Goal: Transaction & Acquisition: Purchase product/service

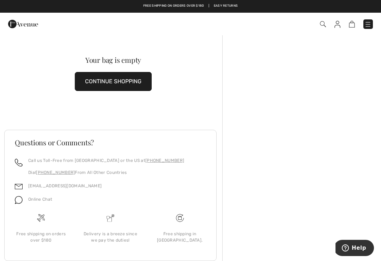
click at [338, 27] on img at bounding box center [338, 24] width 6 height 7
click at [119, 80] on button "CONTINUE SHOPPING" at bounding box center [113, 81] width 77 height 19
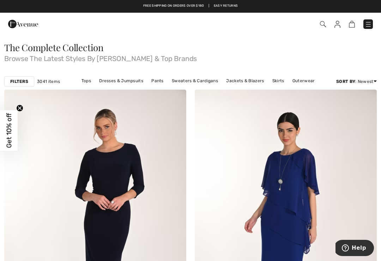
click at [370, 22] on img at bounding box center [368, 24] width 7 height 7
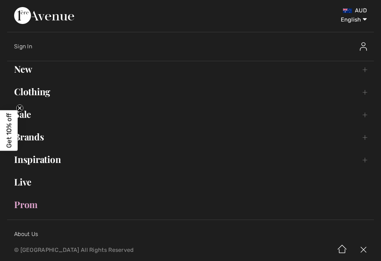
click at [37, 140] on link "Brands Open submenu" at bounding box center [190, 137] width 367 height 16
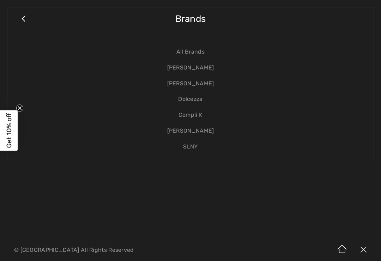
click at [188, 87] on link "[PERSON_NAME]" at bounding box center [190, 84] width 352 height 16
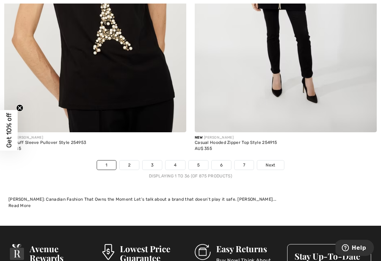
scroll to position [5635, 0]
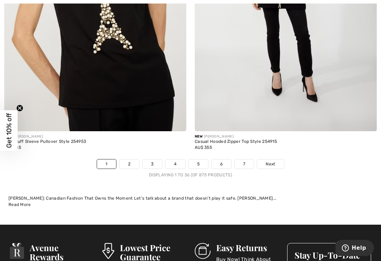
click at [158, 161] on link "3" at bounding box center [152, 163] width 19 height 9
click at [152, 159] on link "3" at bounding box center [152, 163] width 19 height 9
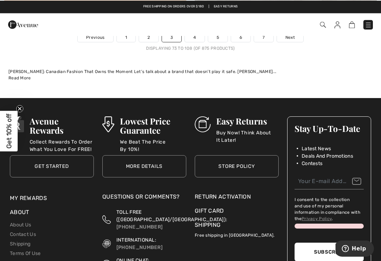
scroll to position [5785, 0]
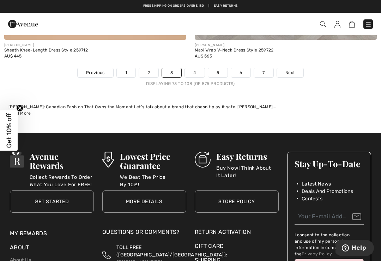
click at [153, 68] on link "2" at bounding box center [148, 72] width 19 height 9
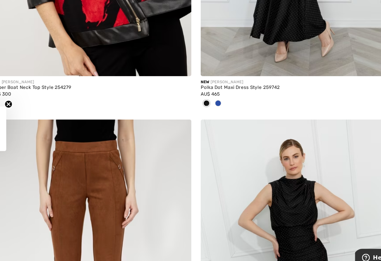
scroll to position [2628, 0]
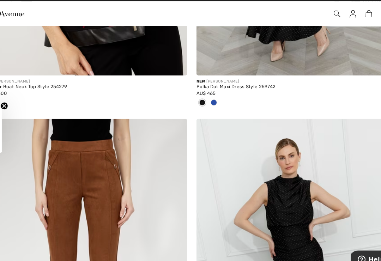
click at [205, 100] on div at bounding box center [210, 106] width 11 height 12
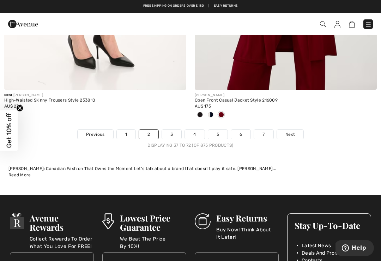
scroll to position [5713, 0]
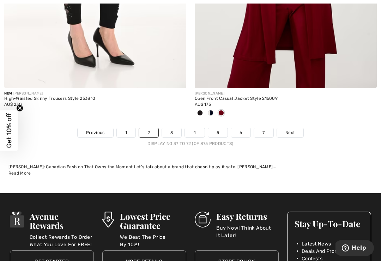
click at [200, 128] on link "4" at bounding box center [194, 132] width 19 height 9
click at [194, 128] on link "4" at bounding box center [194, 132] width 19 height 9
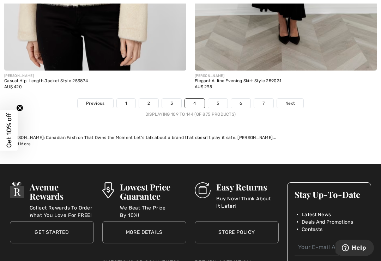
scroll to position [5742, 0]
click at [219, 99] on link "5" at bounding box center [217, 103] width 19 height 9
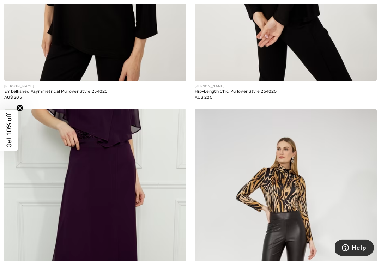
scroll to position [430, 0]
click at [107, 180] on img at bounding box center [95, 245] width 182 height 273
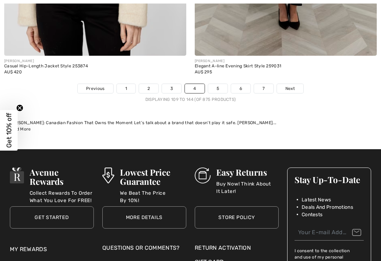
scroll to position [5757, 0]
click at [226, 85] on link "5" at bounding box center [217, 88] width 19 height 9
click at [218, 84] on link "5" at bounding box center [217, 88] width 19 height 9
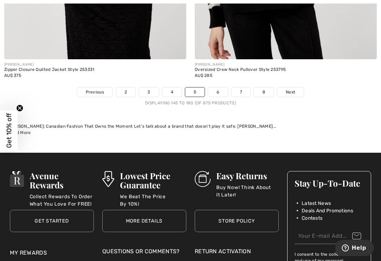
scroll to position [5777, 0]
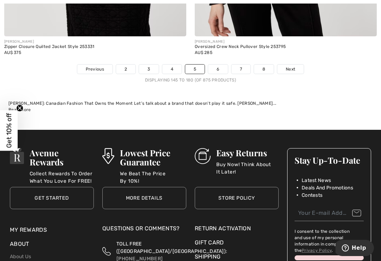
click at [221, 66] on link "6" at bounding box center [217, 69] width 19 height 9
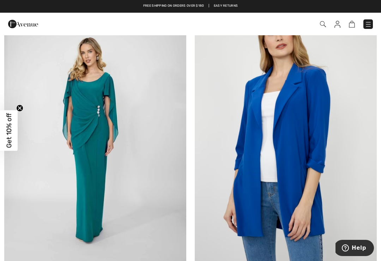
scroll to position [4616, 0]
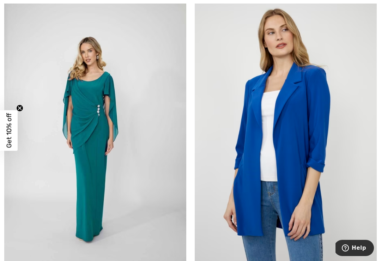
click at [106, 119] on img at bounding box center [95, 134] width 182 height 273
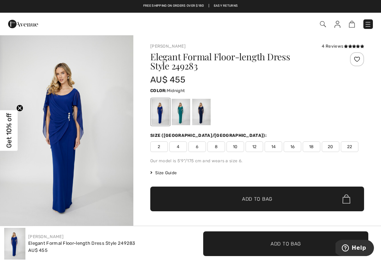
click at [204, 115] on div at bounding box center [201, 112] width 18 height 26
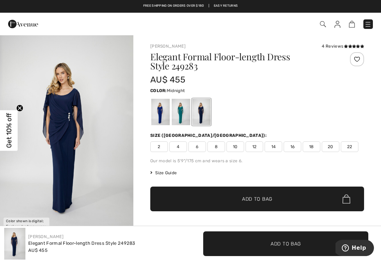
click at [160, 116] on div at bounding box center [160, 112] width 18 height 26
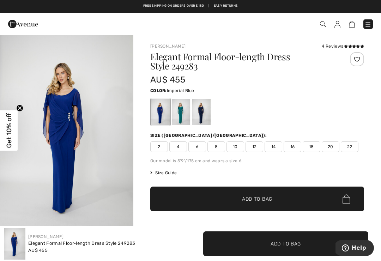
click at [187, 113] on div at bounding box center [181, 112] width 18 height 26
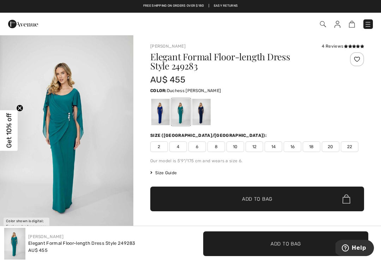
click at [206, 114] on div at bounding box center [201, 112] width 18 height 26
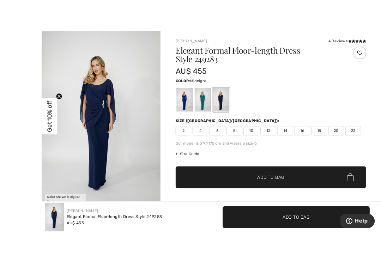
scroll to position [11, 0]
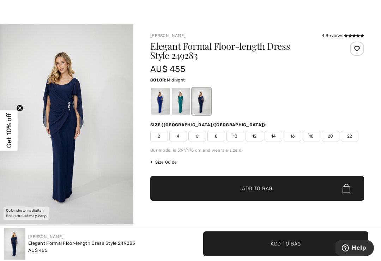
click at [117, 122] on img "1 / 1" at bounding box center [66, 124] width 133 height 200
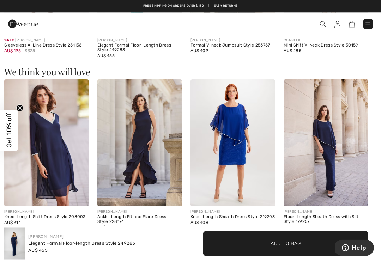
scroll to position [530, 0]
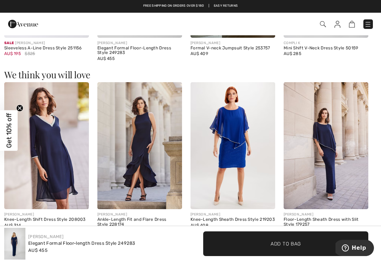
click at [20, 251] on img at bounding box center [14, 244] width 21 height 32
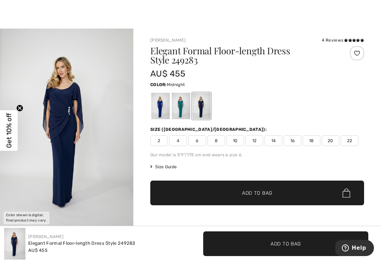
scroll to position [8, 0]
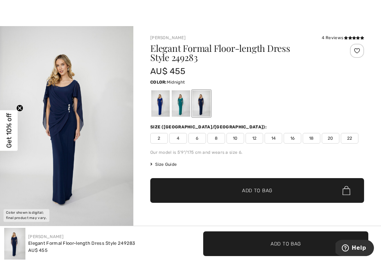
click at [78, 119] on img "1 / 1" at bounding box center [66, 126] width 133 height 200
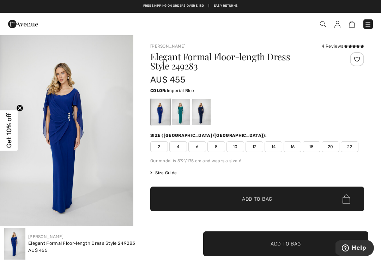
click at [205, 110] on div at bounding box center [201, 112] width 18 height 26
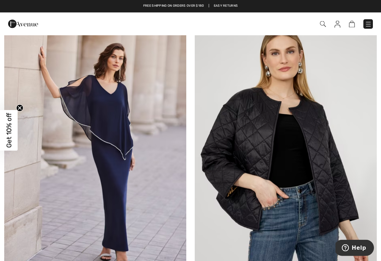
scroll to position [223, 0]
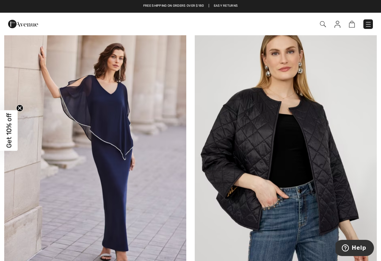
click at [109, 152] on img at bounding box center [95, 151] width 182 height 273
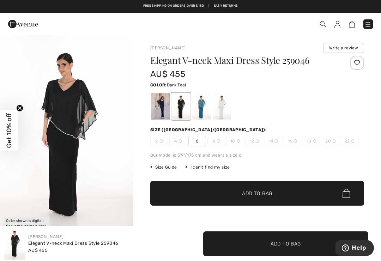
click at [206, 119] on div at bounding box center [201, 106] width 18 height 26
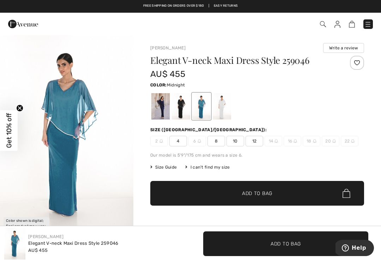
click at [163, 108] on div at bounding box center [160, 106] width 18 height 26
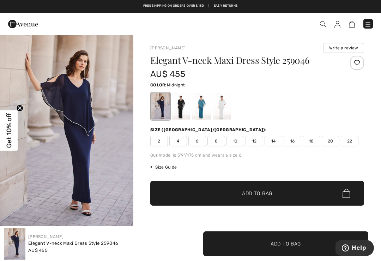
scroll to position [5, 0]
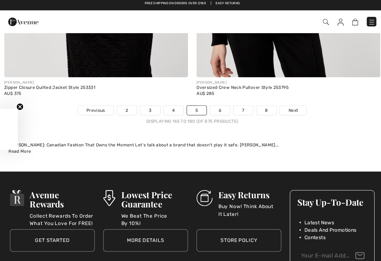
scroll to position [5660, 0]
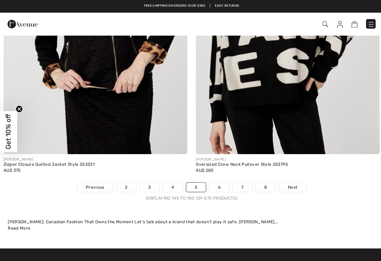
click at [219, 184] on link "6" at bounding box center [217, 185] width 19 height 9
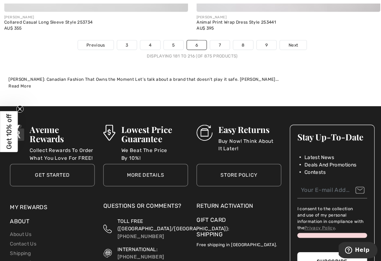
scroll to position [5790, 0]
click at [221, 40] on link "7" at bounding box center [217, 44] width 19 height 9
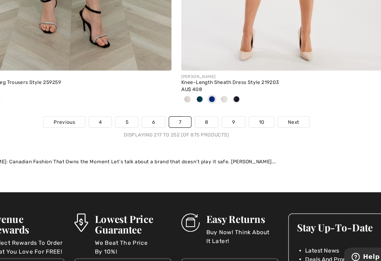
scroll to position [5708, 0]
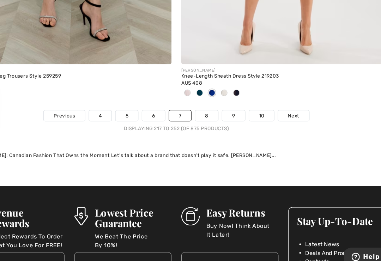
click at [207, 121] on link "8" at bounding box center [217, 125] width 20 height 9
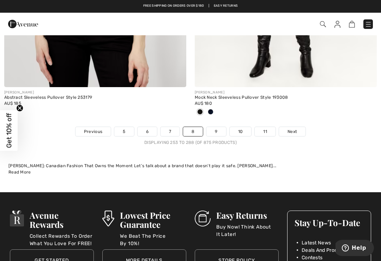
scroll to position [5715, 0]
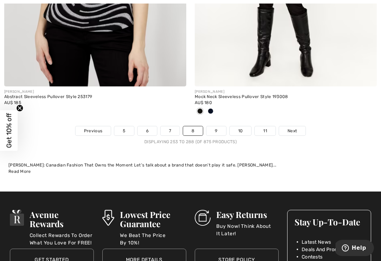
click at [218, 126] on link "9" at bounding box center [215, 130] width 19 height 9
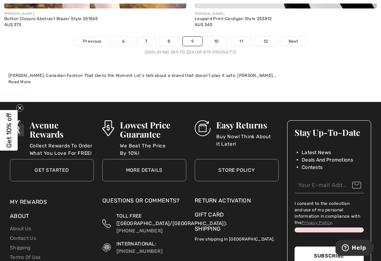
scroll to position [5865, 0]
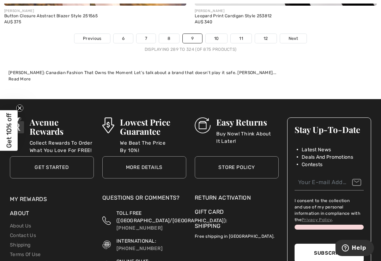
click at [218, 36] on link "10" at bounding box center [217, 38] width 22 height 9
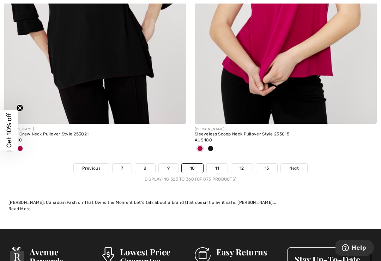
scroll to position [5671, 0]
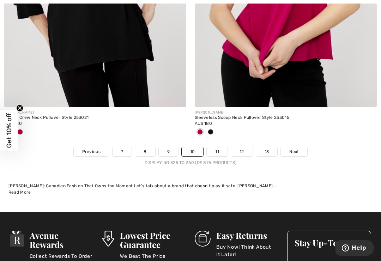
click at [216, 148] on link "11" at bounding box center [217, 151] width 21 height 9
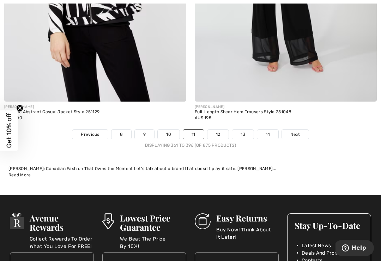
scroll to position [5726, 0]
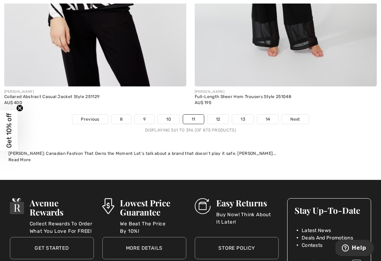
click at [221, 115] on link "12" at bounding box center [218, 119] width 22 height 9
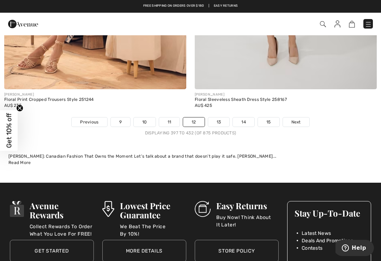
scroll to position [5734, 0]
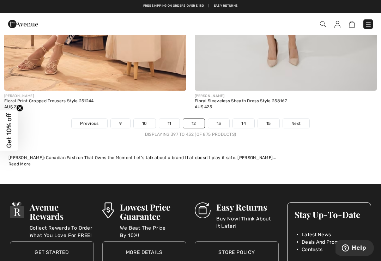
click at [222, 120] on link "13" at bounding box center [219, 123] width 22 height 9
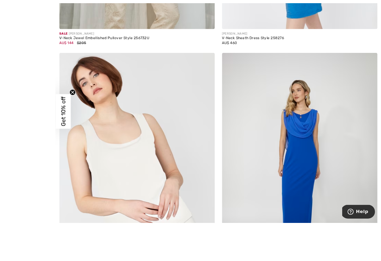
scroll to position [1738, 0]
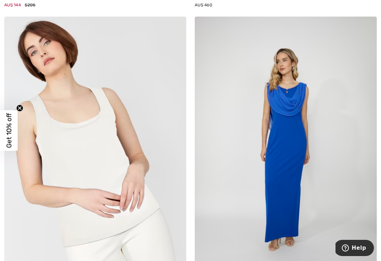
click at [291, 149] on img at bounding box center [286, 153] width 182 height 273
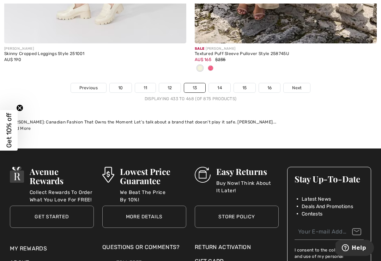
scroll to position [5773, 0]
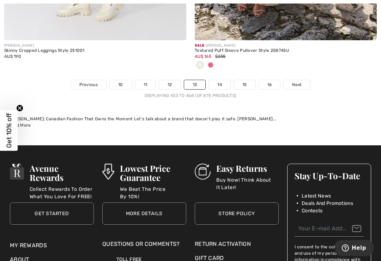
click at [223, 80] on link "14" at bounding box center [220, 84] width 22 height 9
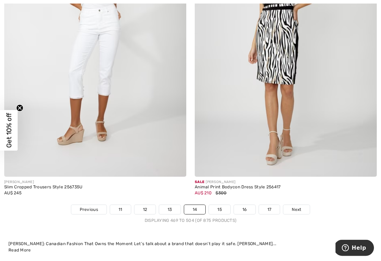
scroll to position [5636, 0]
click at [223, 207] on link "15" at bounding box center [220, 209] width 22 height 9
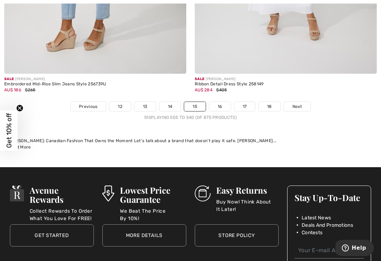
scroll to position [5716, 0]
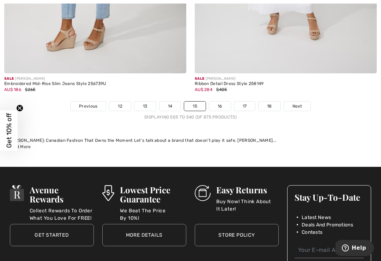
click at [222, 102] on link "16" at bounding box center [220, 106] width 22 height 9
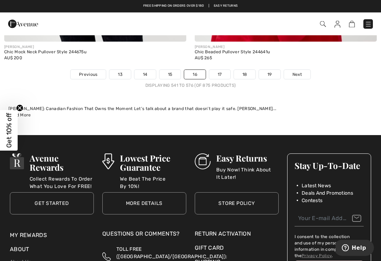
scroll to position [5771, 0]
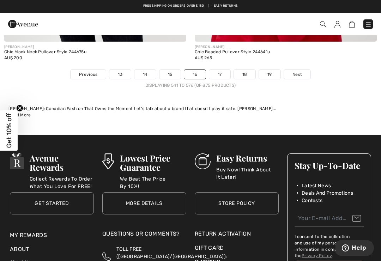
click at [222, 70] on link "17" at bounding box center [219, 74] width 21 height 9
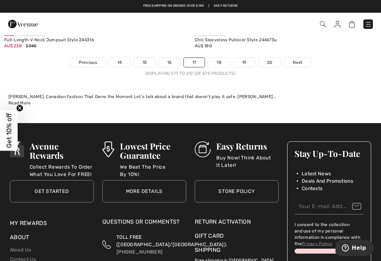
scroll to position [5690, 0]
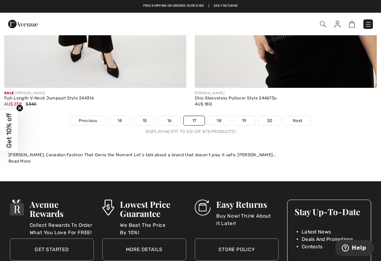
click at [221, 116] on link "18" at bounding box center [219, 120] width 22 height 9
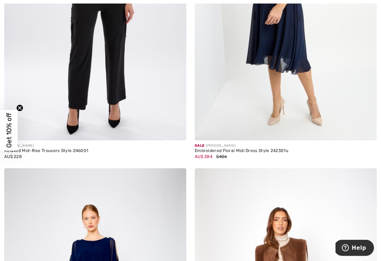
scroll to position [4180, 0]
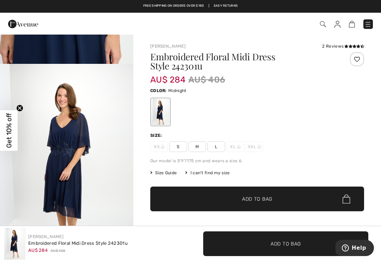
scroll to position [771, 0]
click at [75, 168] on img "5 / 5" at bounding box center [66, 164] width 133 height 200
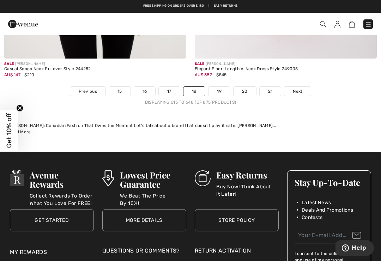
scroll to position [5742, 0]
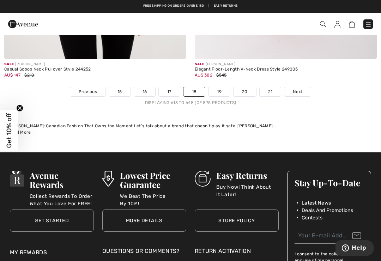
click at [221, 87] on link "19" at bounding box center [220, 91] width 22 height 9
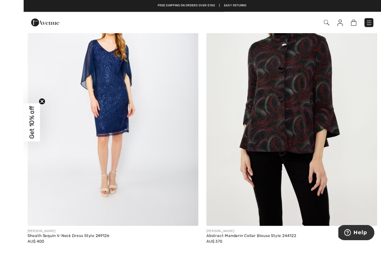
scroll to position [284, 0]
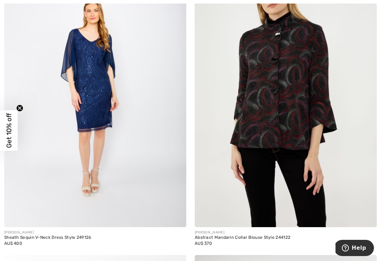
click at [116, 173] on img at bounding box center [95, 90] width 182 height 273
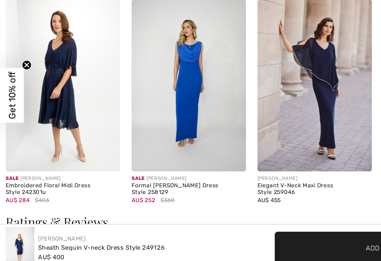
scroll to position [712, 0]
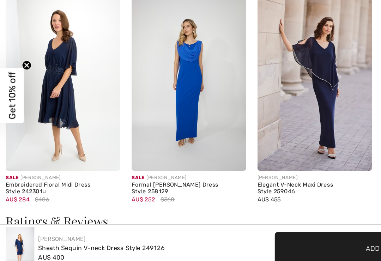
click at [241, 77] on img at bounding box center [233, 122] width 85 height 127
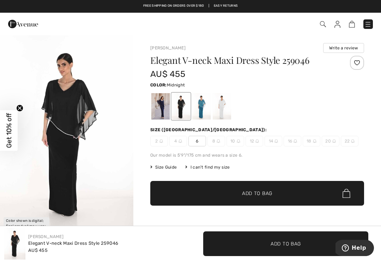
click at [163, 104] on div at bounding box center [160, 106] width 18 height 26
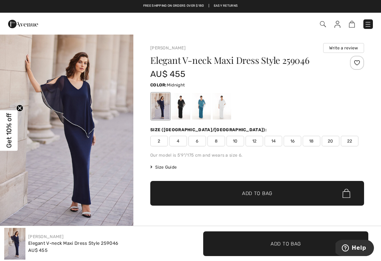
scroll to position [5, 0]
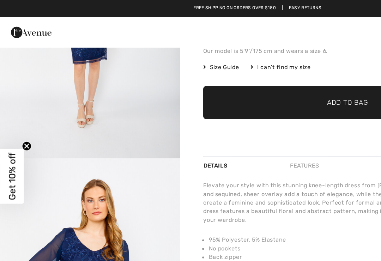
scroll to position [117, 0]
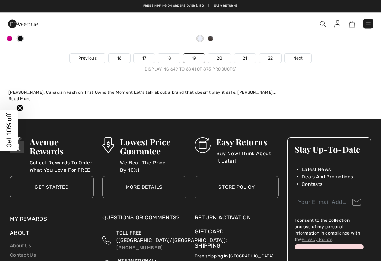
scroll to position [5750, 0]
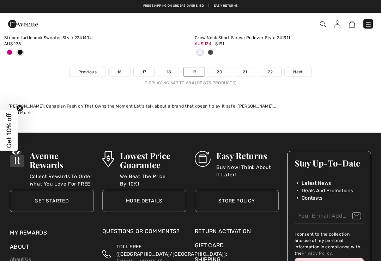
click at [221, 67] on link "20" at bounding box center [219, 71] width 23 height 9
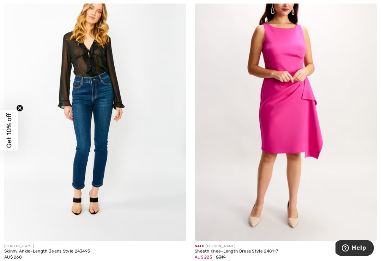
scroll to position [582, 0]
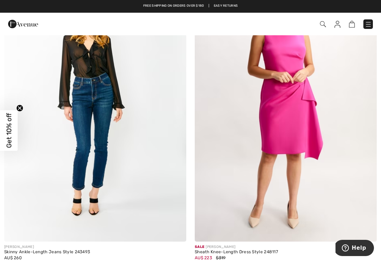
click at [304, 133] on img at bounding box center [286, 105] width 182 height 273
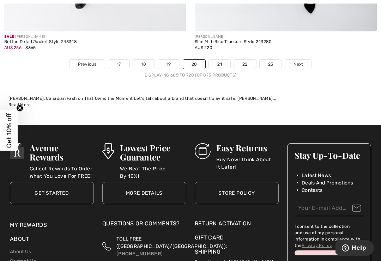
scroll to position [5746, 0]
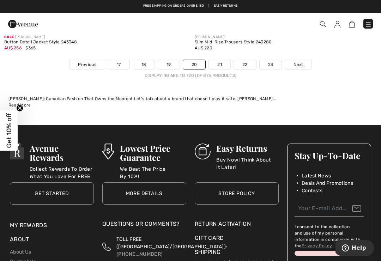
click at [218, 63] on link "21" at bounding box center [220, 64] width 22 height 9
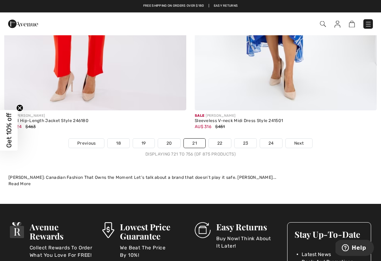
scroll to position [5667, 0]
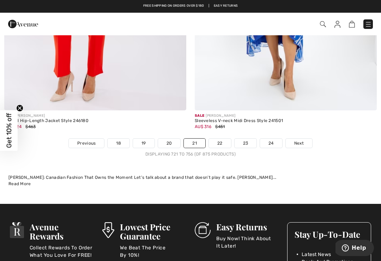
click at [222, 139] on link "22" at bounding box center [220, 143] width 22 height 9
click at [217, 140] on link "22" at bounding box center [220, 143] width 22 height 9
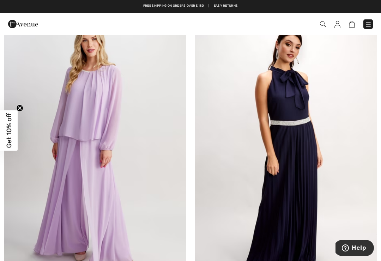
scroll to position [4924, 0]
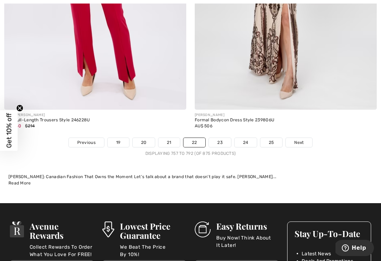
click at [222, 138] on link "23" at bounding box center [220, 142] width 22 height 9
click at [221, 138] on link "23" at bounding box center [220, 142] width 22 height 9
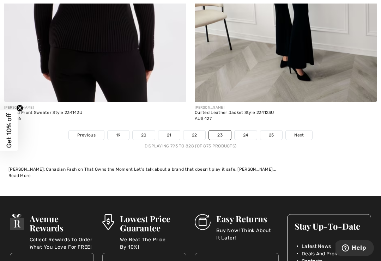
scroll to position [5731, 0]
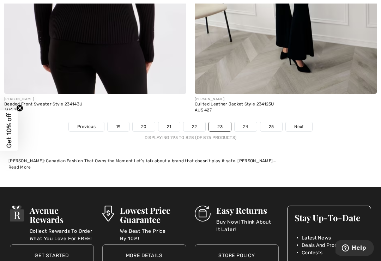
click at [246, 122] on link "24" at bounding box center [246, 126] width 22 height 9
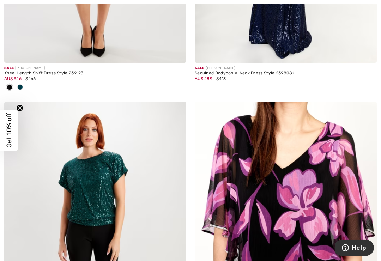
scroll to position [1050, 0]
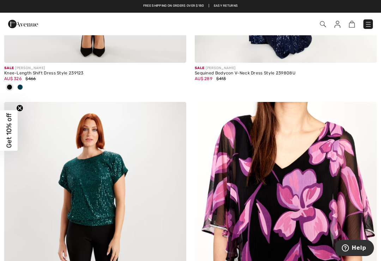
click at [27, 88] on div at bounding box center [95, 88] width 182 height 12
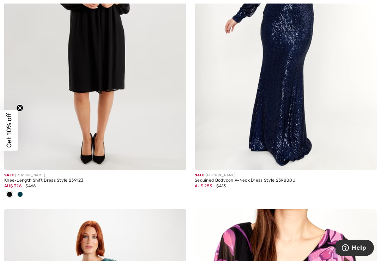
scroll to position [944, 0]
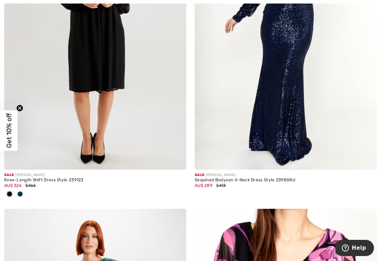
click at [131, 133] on img at bounding box center [95, 33] width 182 height 273
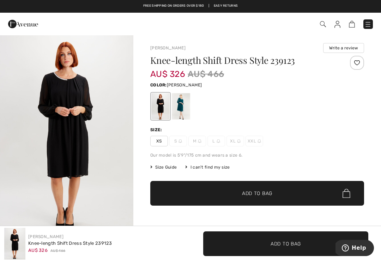
click at [185, 105] on div at bounding box center [181, 106] width 18 height 26
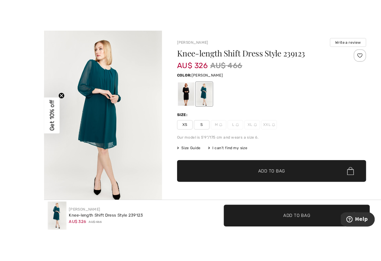
scroll to position [3, 0]
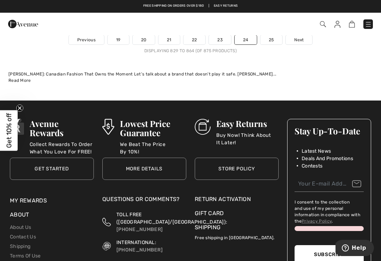
scroll to position [5749, 0]
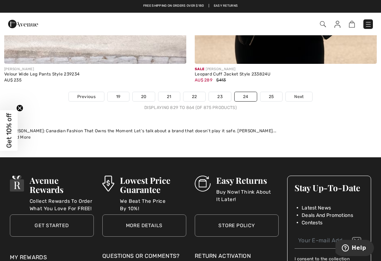
click at [284, 105] on div "Displaying 829 to 864 (of 875 products)" at bounding box center [190, 107] width 381 height 6
click at [268, 92] on link "25" at bounding box center [271, 96] width 22 height 9
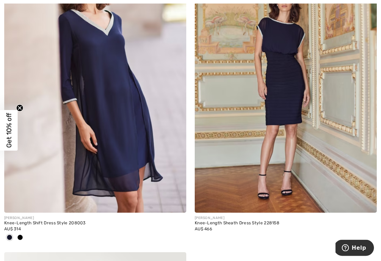
scroll to position [1514, 0]
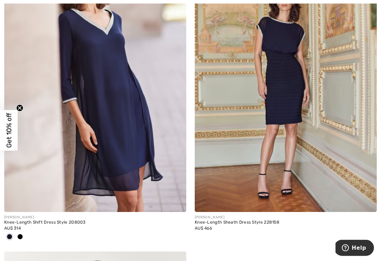
click at [134, 121] on img at bounding box center [95, 75] width 182 height 273
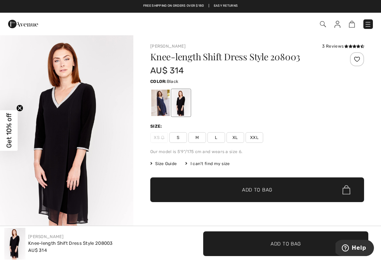
click at [185, 103] on div at bounding box center [181, 103] width 18 height 26
click at [165, 101] on div at bounding box center [160, 103] width 18 height 26
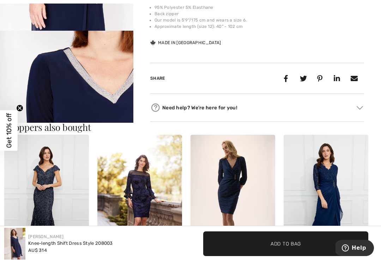
scroll to position [727, 0]
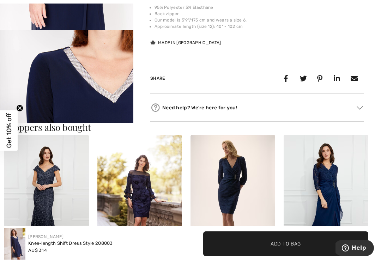
click at [92, 99] on img "6 / 6" at bounding box center [66, 130] width 133 height 200
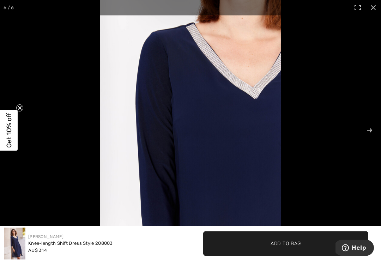
scroll to position [442, 0]
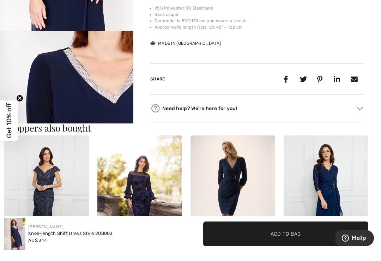
scroll to position [278, 0]
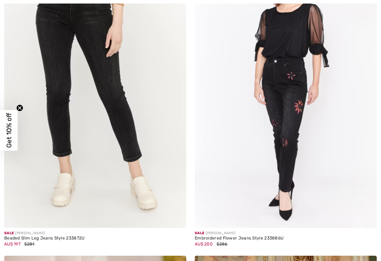
scroll to position [1198, 0]
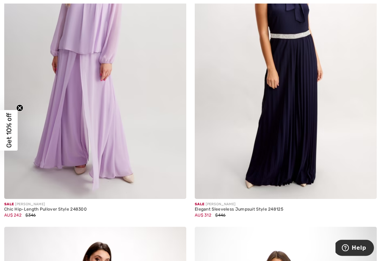
scroll to position [5051, 0]
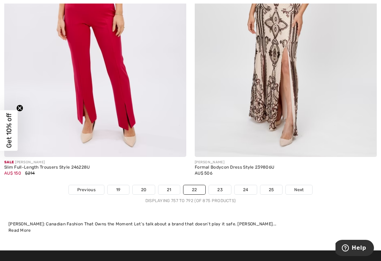
click at [118, 189] on link "19" at bounding box center [119, 189] width 22 height 9
click at [117, 185] on link "19" at bounding box center [119, 189] width 22 height 9
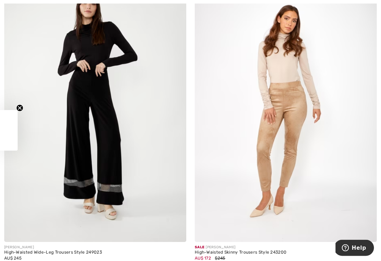
scroll to position [5262, 0]
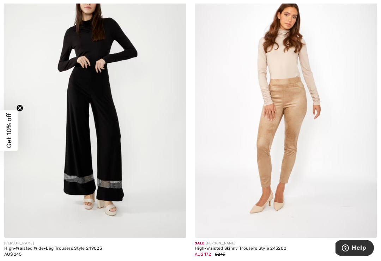
click at [368, 195] on img at bounding box center [286, 101] width 182 height 273
click at [369, 184] on img at bounding box center [286, 101] width 182 height 273
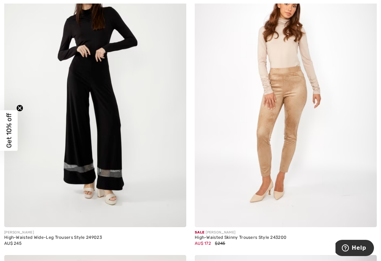
click at [368, 185] on img at bounding box center [286, 90] width 182 height 273
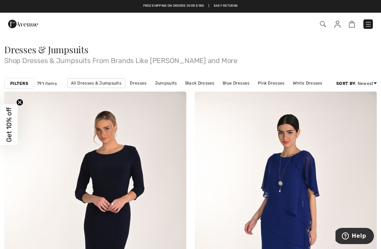
click at [236, 85] on link "Blue Dresses" at bounding box center [236, 83] width 34 height 9
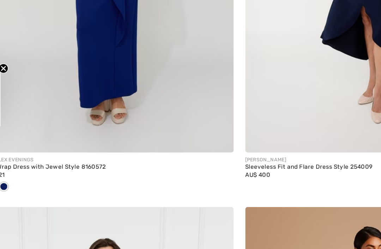
scroll to position [2430, 0]
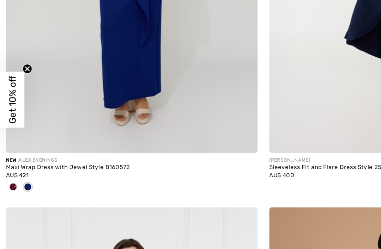
click at [12, 183] on div at bounding box center [9, 189] width 11 height 12
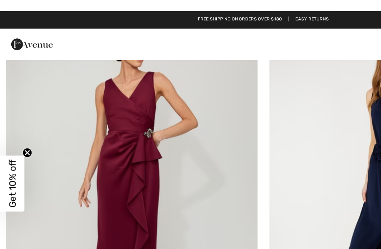
scroll to position [2322, 0]
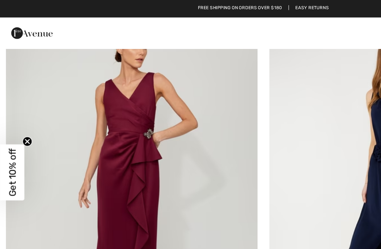
click at [36, 176] on img at bounding box center [95, 135] width 182 height 273
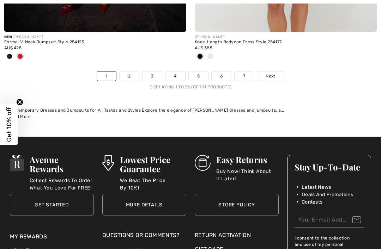
scroll to position [5701, 0]
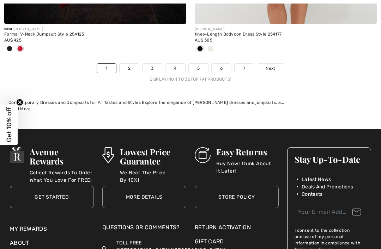
click at [272, 65] on span "Next" at bounding box center [271, 68] width 10 height 6
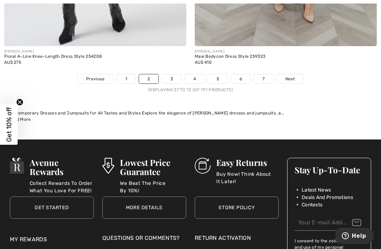
scroll to position [5632, 0]
click at [292, 77] on span "Next" at bounding box center [290, 79] width 10 height 6
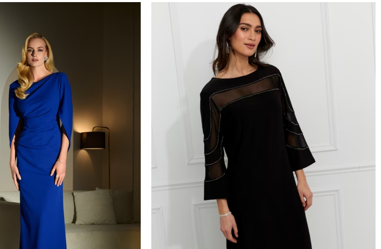
scroll to position [1000, 0]
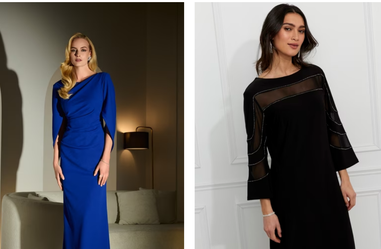
click at [77, 108] on img at bounding box center [95, 131] width 182 height 273
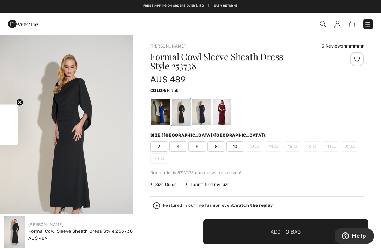
click at [203, 108] on div at bounding box center [201, 112] width 18 height 26
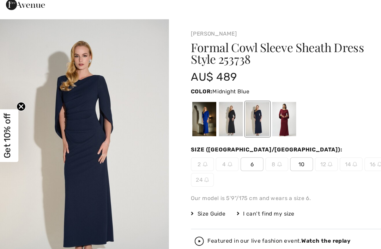
click at [22, 82] on img "1 / 1" at bounding box center [66, 135] width 133 height 200
click at [115, 102] on img "1 / 1" at bounding box center [66, 135] width 133 height 200
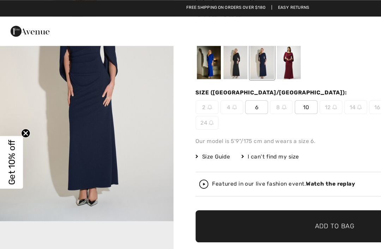
scroll to position [58, 0]
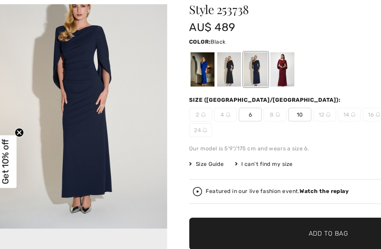
click at [179, 53] on div at bounding box center [181, 54] width 18 height 26
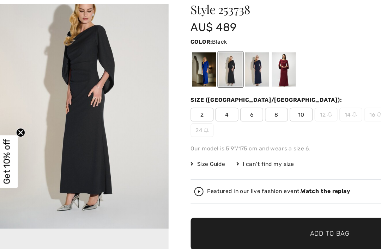
click at [179, 51] on div at bounding box center [181, 54] width 18 height 26
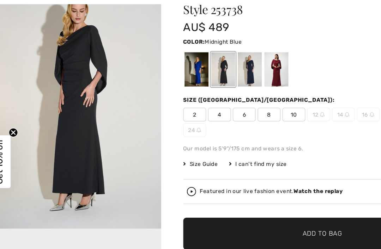
click at [196, 52] on div at bounding box center [201, 54] width 18 height 26
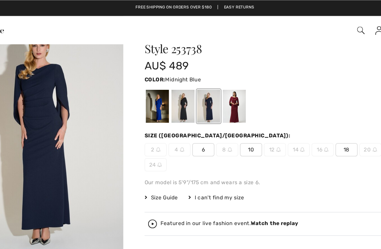
scroll to position [27, 0]
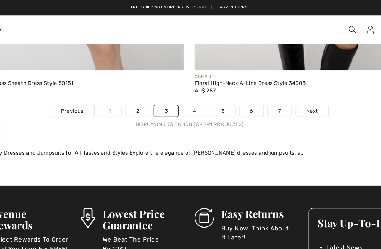
scroll to position [5631, 0]
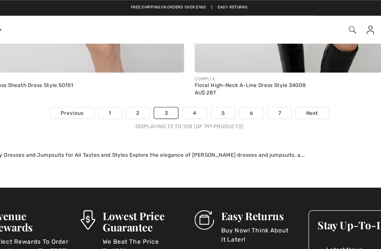
click at [277, 87] on link "Next" at bounding box center [290, 91] width 26 height 9
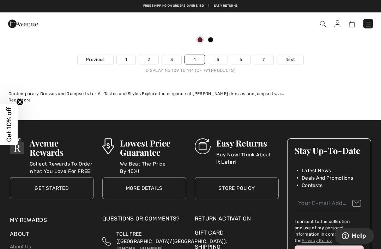
scroll to position [5649, 0]
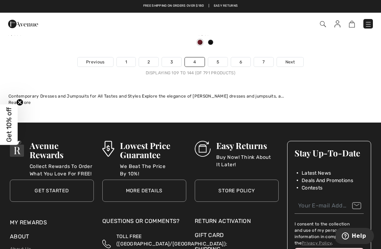
click at [220, 61] on link "5" at bounding box center [217, 62] width 19 height 9
click at [220, 58] on link "5" at bounding box center [217, 62] width 19 height 9
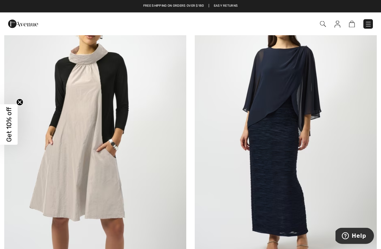
scroll to position [101, 0]
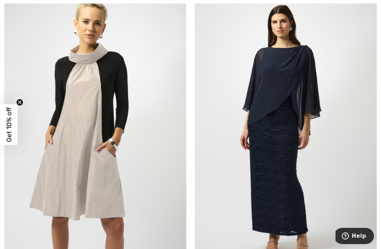
click at [291, 139] on img at bounding box center [286, 127] width 182 height 273
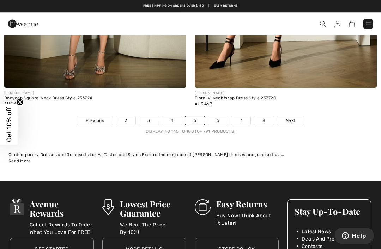
scroll to position [5558, 0]
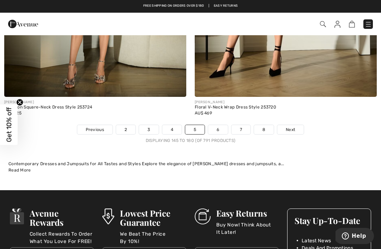
click at [294, 127] on span "Next" at bounding box center [291, 130] width 10 height 6
click at [295, 128] on link "Next" at bounding box center [290, 129] width 26 height 9
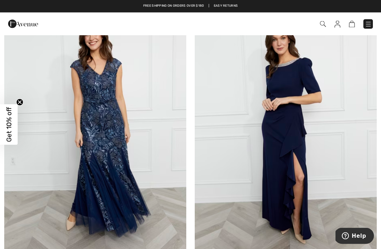
scroll to position [5389, 0]
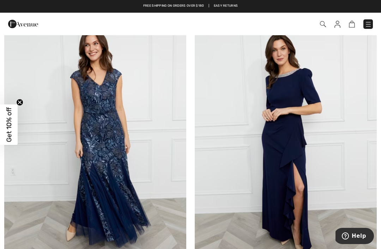
click at [299, 146] on img at bounding box center [286, 141] width 182 height 273
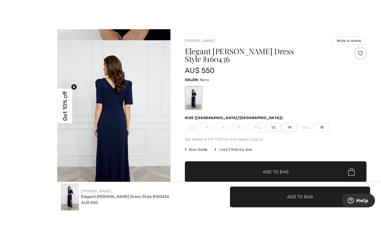
scroll to position [14, 0]
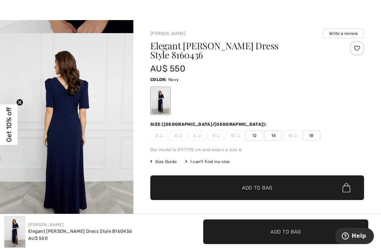
click at [165, 94] on div at bounding box center [160, 101] width 18 height 26
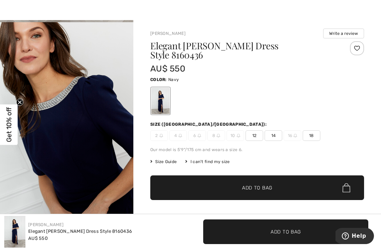
scroll to position [199, 0]
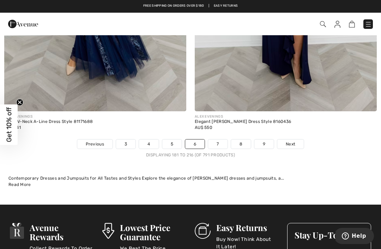
scroll to position [5555, 0]
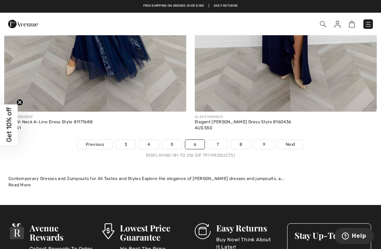
click at [218, 140] on link "7" at bounding box center [217, 144] width 19 height 9
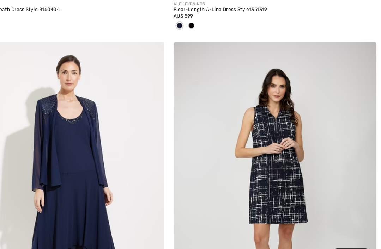
scroll to position [4145, 0]
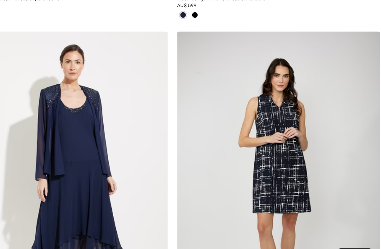
click at [101, 191] on img at bounding box center [95, 170] width 182 height 273
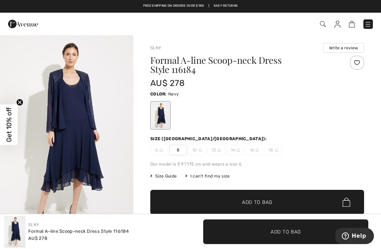
click at [147, 247] on div "SLNY Formal A-line Scoop-neck Dress Style 116184 AU$ 278" at bounding box center [95, 232] width 182 height 32
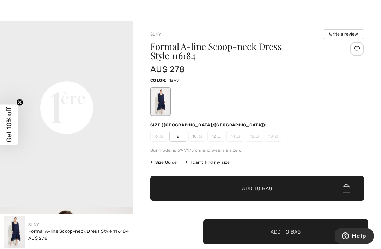
scroll to position [402, 0]
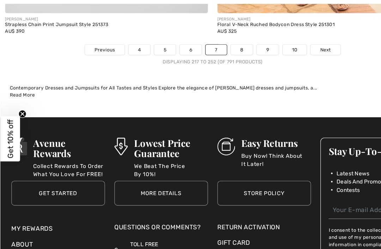
scroll to position [5625, 0]
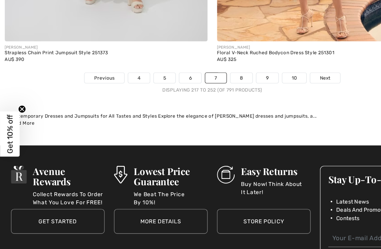
click at [215, 70] on link "8" at bounding box center [217, 74] width 20 height 9
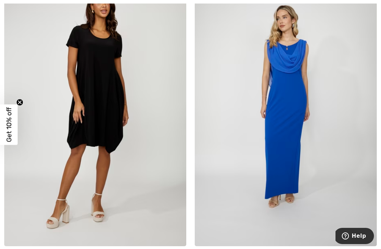
scroll to position [1025, 0]
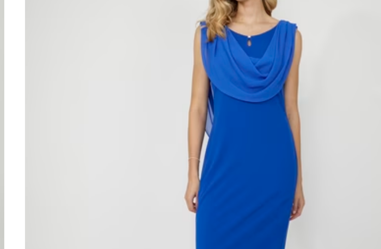
click at [195, 64] on img at bounding box center [286, 105] width 182 height 273
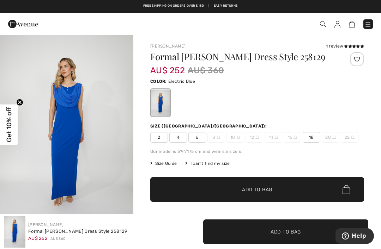
click at [84, 97] on img "1 / 4" at bounding box center [66, 135] width 133 height 200
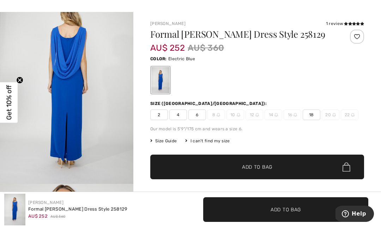
scroll to position [23, 0]
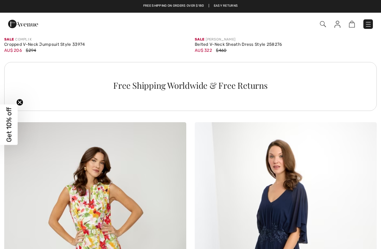
scroll to position [3731, 0]
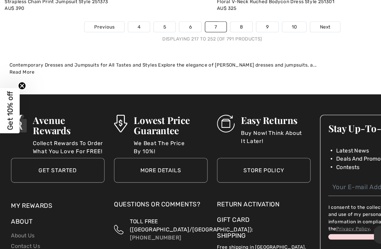
click at [220, 47] on link "8" at bounding box center [217, 49] width 20 height 9
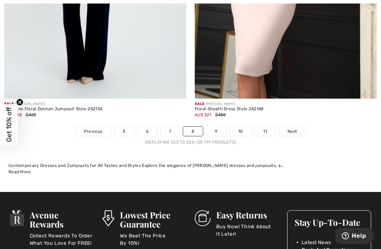
scroll to position [5533, 0]
click at [295, 128] on span "Next" at bounding box center [293, 131] width 10 height 6
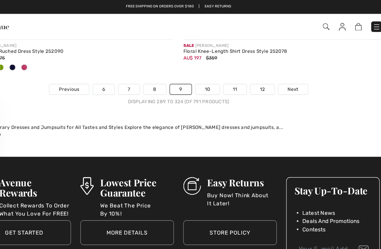
scroll to position [5664, 0]
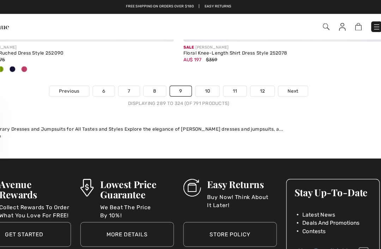
click at [289, 79] on span "Next" at bounding box center [294, 82] width 10 height 6
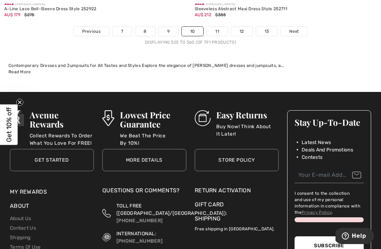
scroll to position [5716, 0]
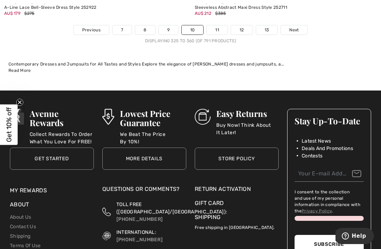
click at [220, 25] on link "11" at bounding box center [217, 29] width 21 height 9
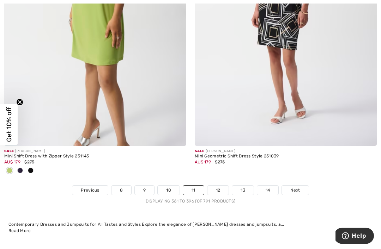
scroll to position [5544, 0]
click at [218, 189] on link "12" at bounding box center [218, 190] width 22 height 9
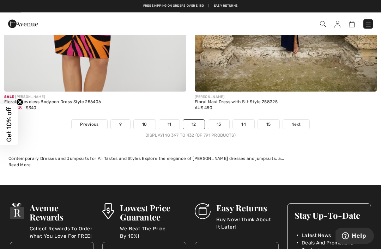
scroll to position [5586, 0]
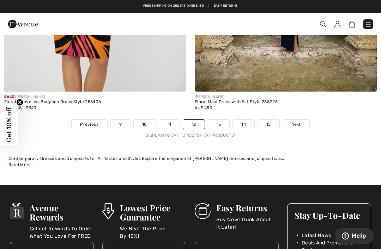
click at [222, 120] on link "13" at bounding box center [219, 124] width 22 height 9
click at [221, 120] on link "13" at bounding box center [219, 124] width 22 height 9
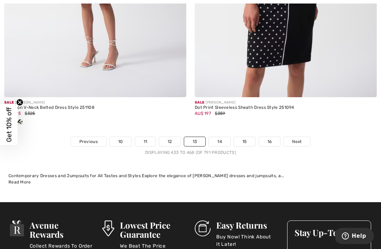
scroll to position [5669, 0]
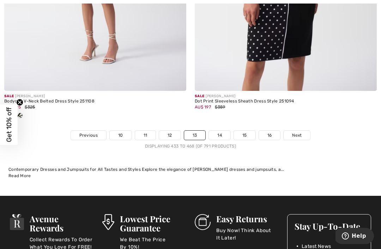
click at [225, 132] on link "14" at bounding box center [220, 135] width 22 height 9
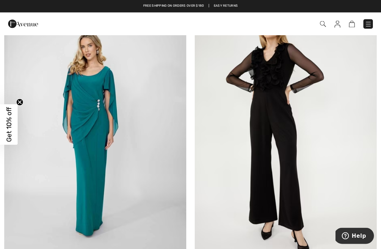
scroll to position [1623, 0]
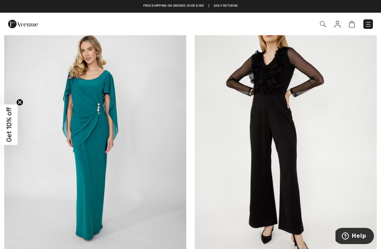
click at [97, 148] on img at bounding box center [95, 133] width 182 height 273
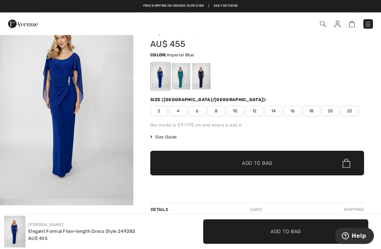
scroll to position [36, 0]
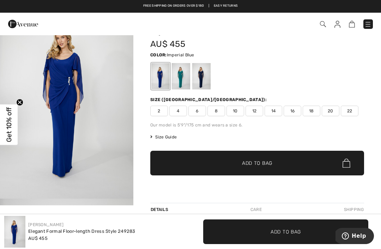
click at [209, 75] on div at bounding box center [201, 76] width 18 height 26
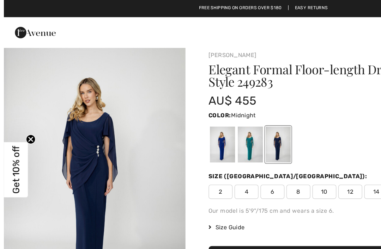
scroll to position [0, 0]
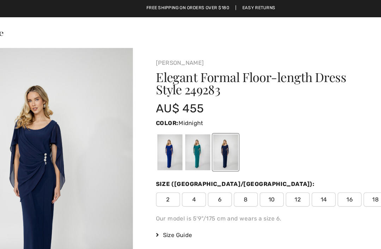
click at [172, 108] on div at bounding box center [181, 112] width 18 height 26
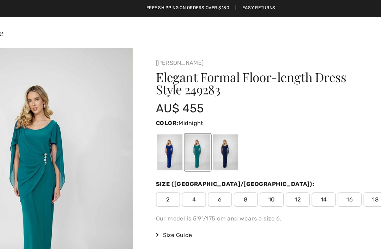
click at [192, 116] on div at bounding box center [201, 112] width 18 height 26
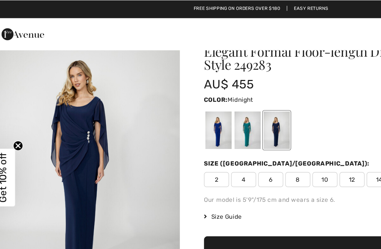
scroll to position [20, 0]
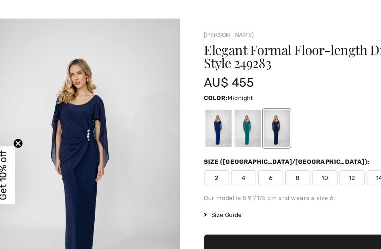
click at [92, 67] on img "1 / 1" at bounding box center [66, 114] width 133 height 200
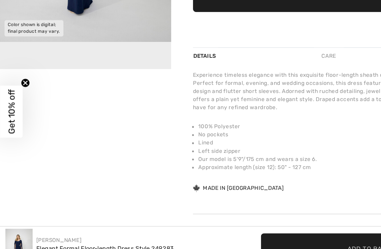
scroll to position [182, 0]
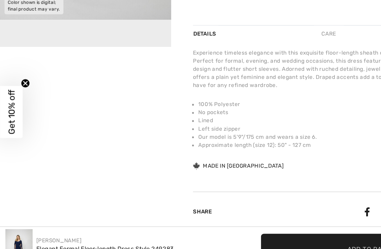
click at [61, 235] on div "AU$ 455" at bounding box center [81, 238] width 107 height 7
click at [45, 228] on div "Elegant Formal Floor-length Dress Style 249283" at bounding box center [81, 231] width 107 height 7
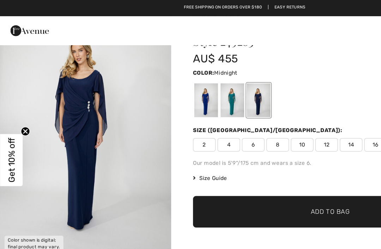
scroll to position [32, 0]
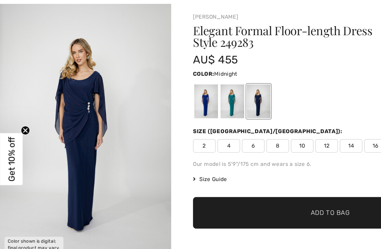
click at [77, 121] on img "1 / 1" at bounding box center [66, 102] width 133 height 200
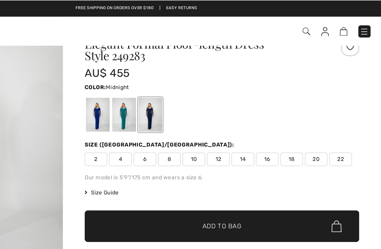
scroll to position [22, 0]
